Goal: Task Accomplishment & Management: Manage account settings

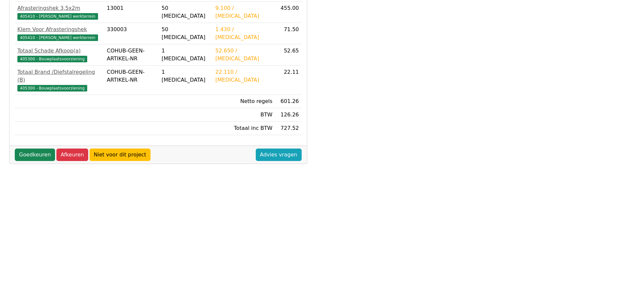
scroll to position [164, 0]
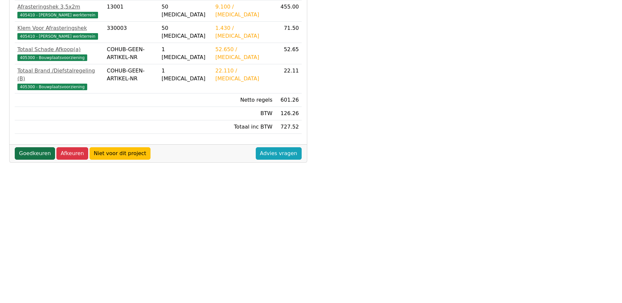
click at [33, 148] on link "Goedkeuren" at bounding box center [35, 153] width 40 height 12
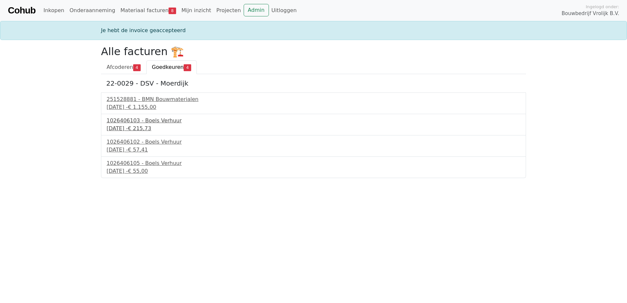
click at [131, 123] on div "1026406103 - Boels Verhuur" at bounding box center [314, 121] width 414 height 8
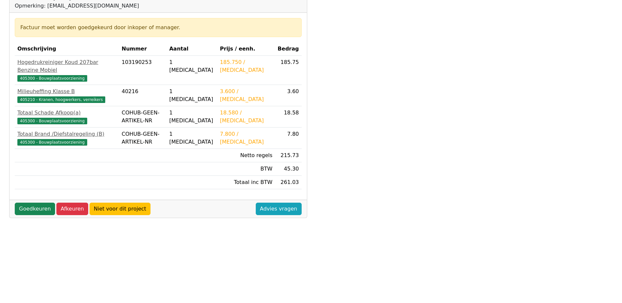
scroll to position [131, 0]
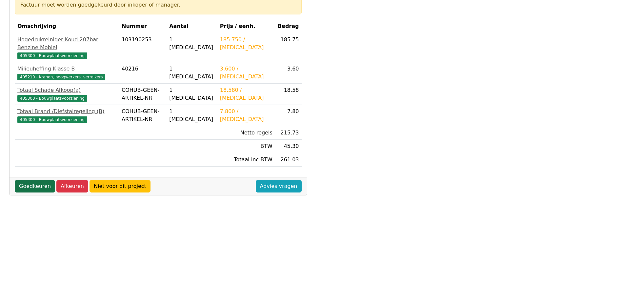
click at [44, 181] on link "Goedkeuren" at bounding box center [35, 186] width 40 height 12
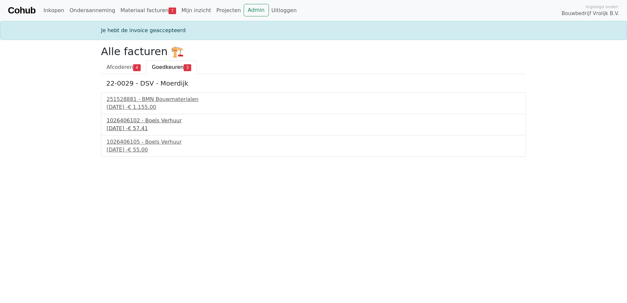
click at [111, 122] on div "1026406102 - Boels Verhuur" at bounding box center [314, 121] width 414 height 8
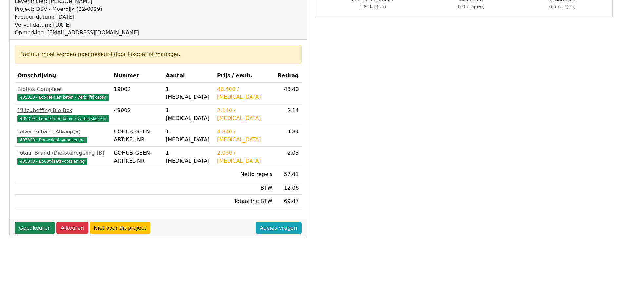
scroll to position [98, 0]
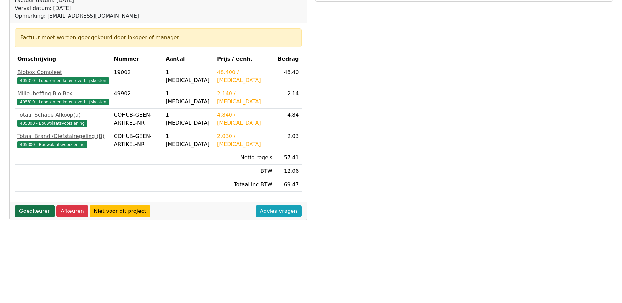
click at [40, 217] on link "Goedkeuren" at bounding box center [35, 211] width 40 height 12
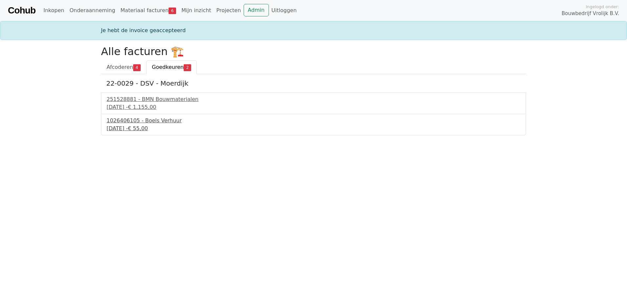
click at [113, 129] on div "[DATE] - € 55,00" at bounding box center [314, 129] width 414 height 8
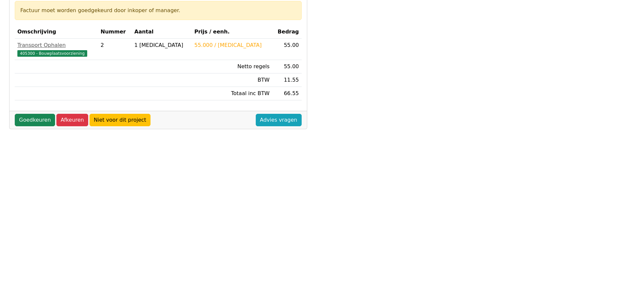
scroll to position [66, 0]
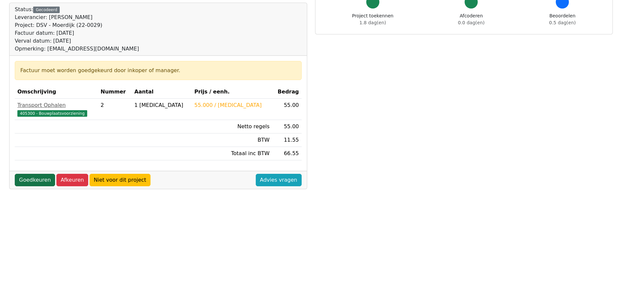
click at [46, 182] on link "Goedkeuren" at bounding box center [35, 180] width 40 height 12
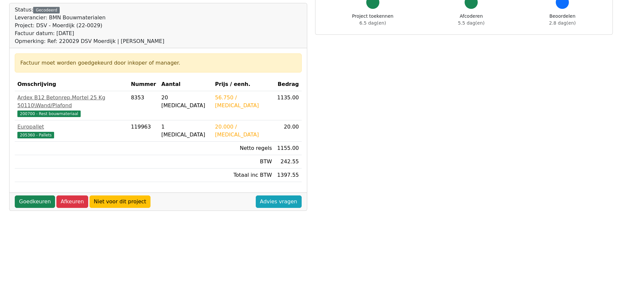
scroll to position [66, 0]
